Goal: Find contact information: Find contact information

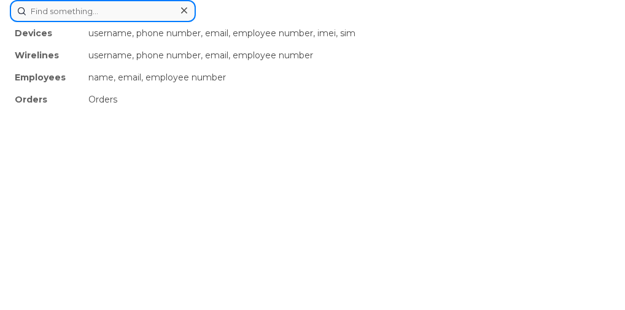
click at [135, 22] on input at bounding box center [103, 11] width 186 height 22
paste input "357329388442909"
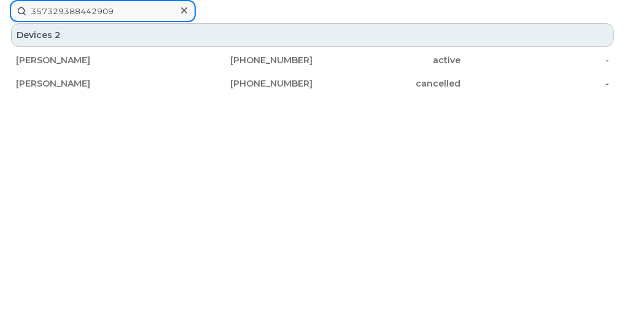
type input "357329388442909"
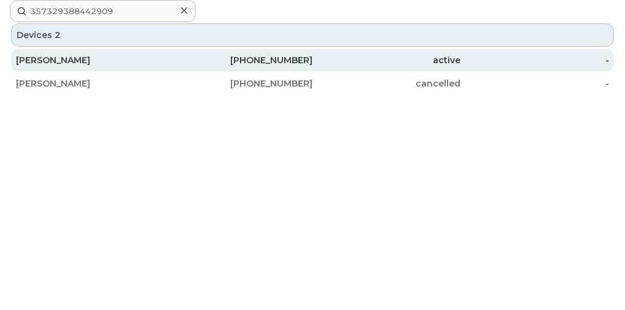
click at [100, 66] on div "[PERSON_NAME]" at bounding box center [90, 60] width 149 height 12
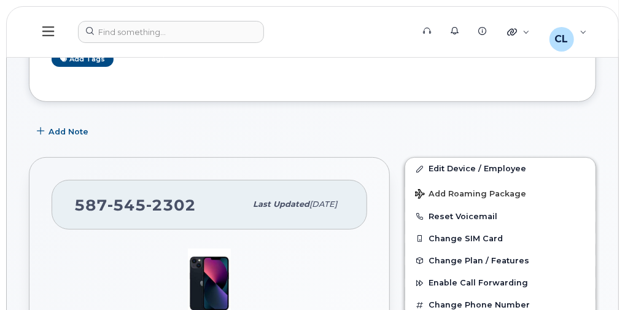
scroll to position [131, 0]
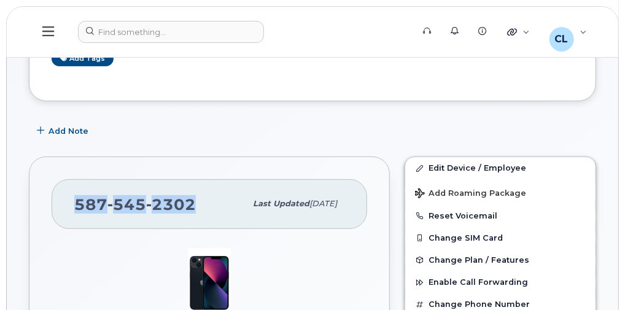
drag, startPoint x: 189, startPoint y: 205, endPoint x: 76, endPoint y: 195, distance: 113.4
click at [76, 195] on span "[PHONE_NUMBER]" at bounding box center [135, 204] width 122 height 18
copy span "[PHONE_NUMBER]"
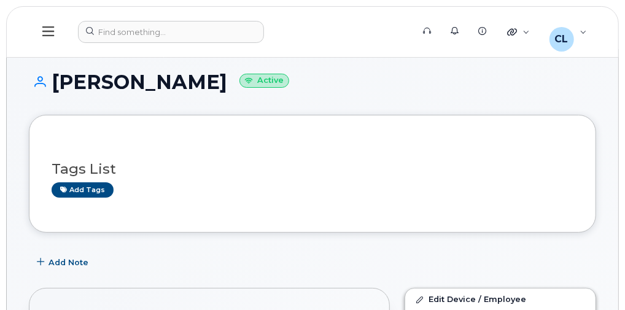
drag, startPoint x: 53, startPoint y: 80, endPoint x: 205, endPoint y: 83, distance: 151.7
click at [205, 83] on h1 "[PERSON_NAME] Active" at bounding box center [313, 81] width 568 height 21
copy h1 "[PERSON_NAME]"
